Goal: Check status

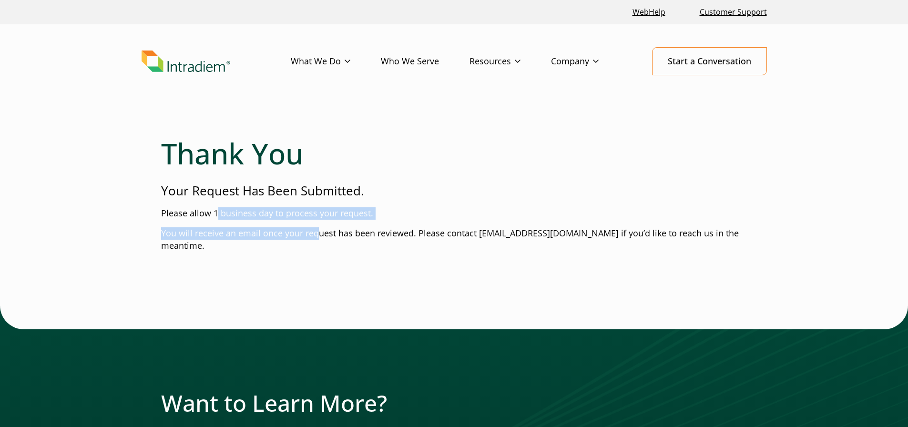
click at [316, 231] on div "Thank You Your Request Has Been Submitted. Please allow 1 business day to proce…" at bounding box center [454, 347] width 625 height 468
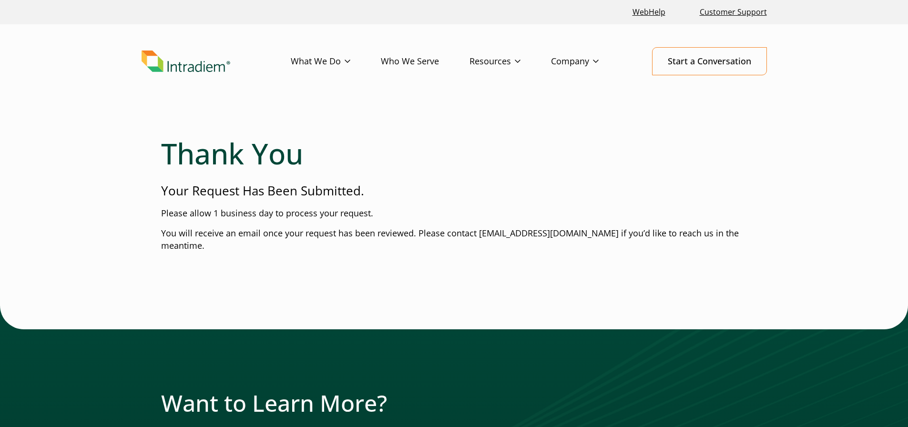
click at [397, 235] on p "You will receive an email once your request has been reviewed. Please contact […" at bounding box center [454, 239] width 586 height 25
drag, startPoint x: 417, startPoint y: 236, endPoint x: 642, endPoint y: 241, distance: 224.6
click at [645, 235] on p "You will receive an email once your request has been reviewed. Please contact […" at bounding box center [454, 239] width 586 height 25
click at [628, 265] on div at bounding box center [454, 283] width 586 height 46
drag, startPoint x: 447, startPoint y: 235, endPoint x: 643, endPoint y: 237, distance: 195.9
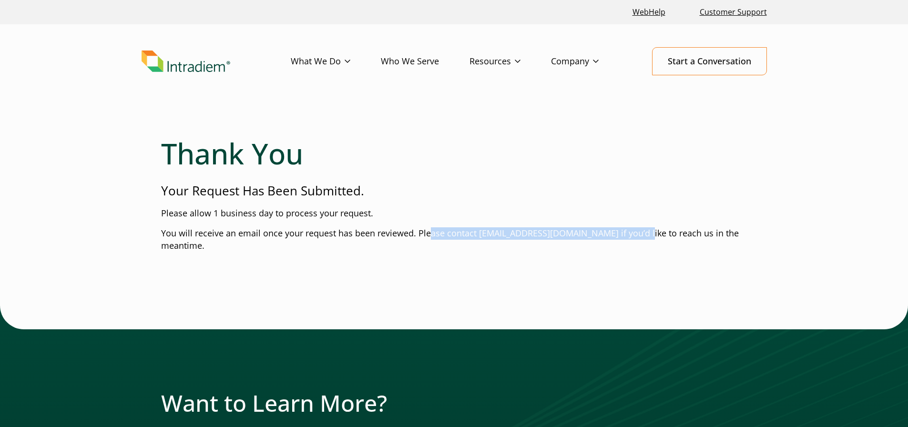
click at [630, 237] on p "You will receive an email once your request has been reviewed. Please contact […" at bounding box center [454, 239] width 586 height 25
click at [643, 237] on p "You will receive an email once your request has been reviewed. Please contact […" at bounding box center [454, 239] width 586 height 25
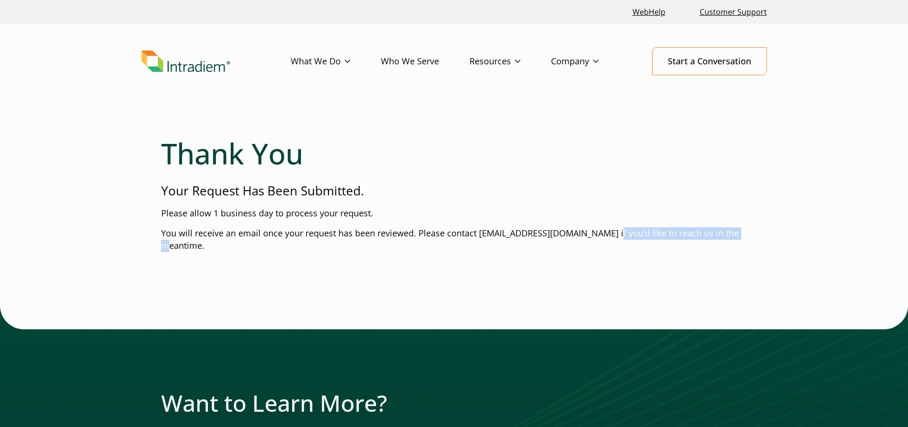
drag, startPoint x: 728, startPoint y: 232, endPoint x: 598, endPoint y: 232, distance: 130.6
click at [598, 232] on p "You will receive an email once your request has been reviewed. Please contact […" at bounding box center [454, 239] width 586 height 25
click at [616, 233] on p "You will receive an email once your request has been reviewed. Please contact […" at bounding box center [454, 239] width 586 height 25
drag, startPoint x: 678, startPoint y: 235, endPoint x: 558, endPoint y: 225, distance: 120.6
click at [558, 225] on div "Thank You Your Request Has Been Submitted. Please allow 1 business day to proce…" at bounding box center [454, 347] width 625 height 468
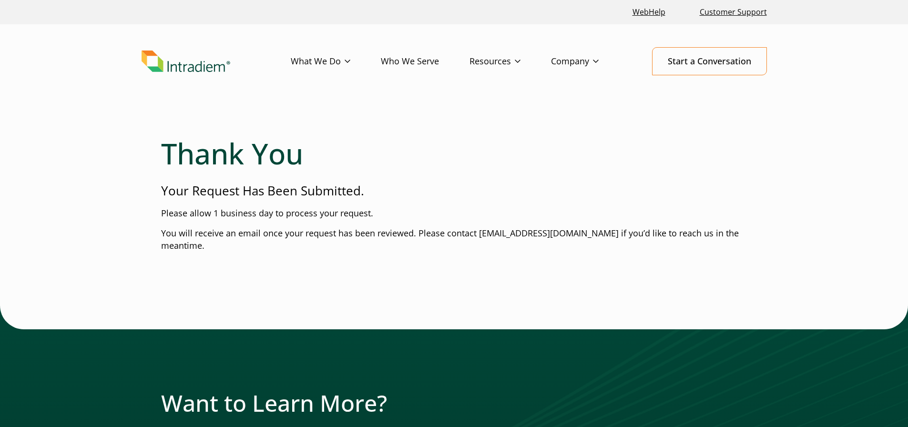
click at [561, 214] on p "Please allow 1 business day to process your request." at bounding box center [454, 213] width 586 height 12
